Goal: Find specific page/section: Find specific page/section

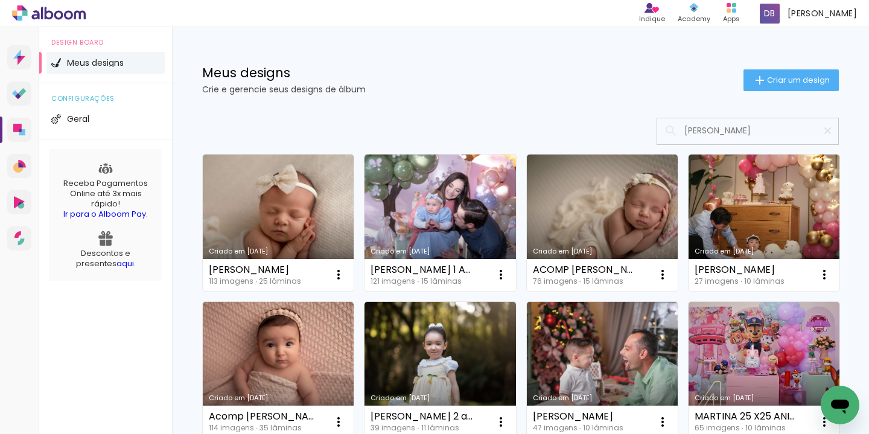
type input "MARTINA"
type paper-input "MARTINA"
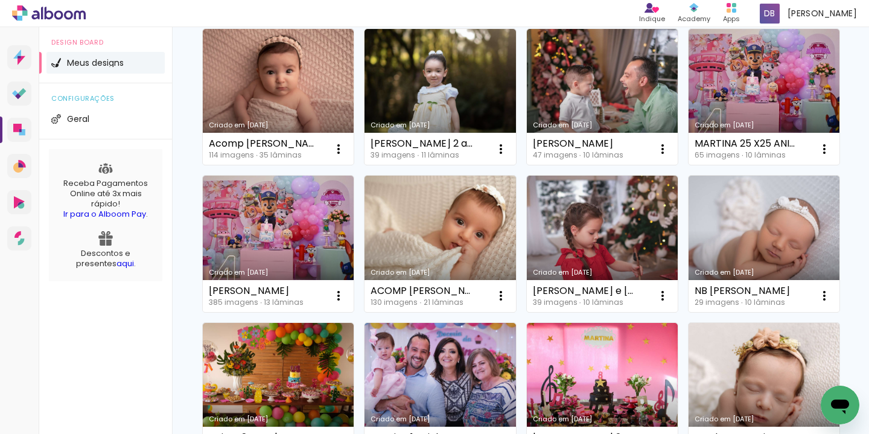
scroll to position [280, 0]
